Goal: Find specific page/section

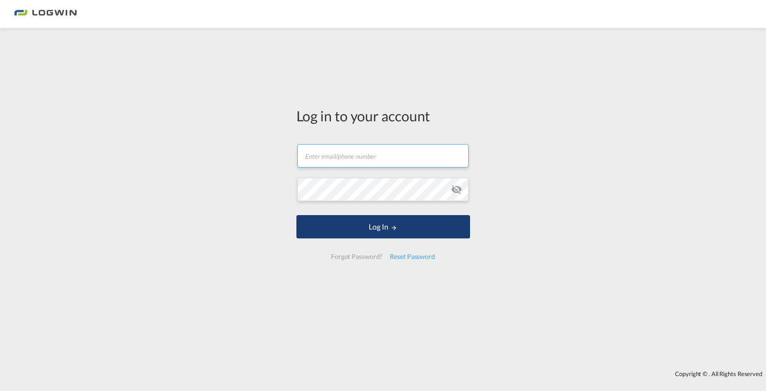
type input "[PERSON_NAME][EMAIL_ADDRESS][PERSON_NAME][DOMAIN_NAME]"
click at [318, 237] on button "Log In" at bounding box center [384, 226] width 174 height 23
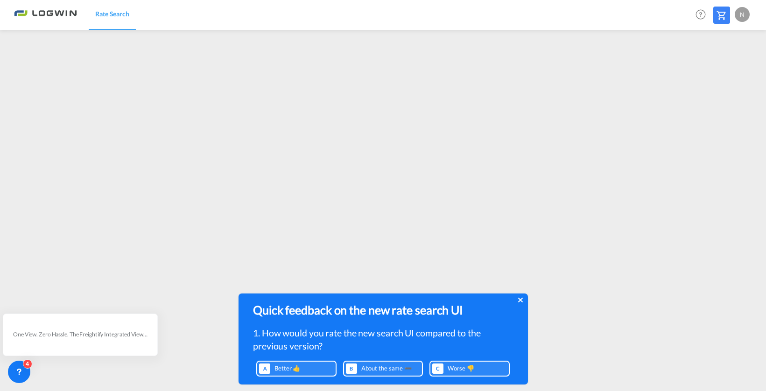
click at [519, 300] on icon at bounding box center [520, 300] width 5 height 7
